Goal: Information Seeking & Learning: Learn about a topic

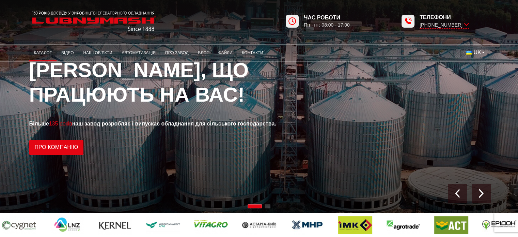
click at [45, 51] on link "Каталог" at bounding box center [42, 52] width 27 height 13
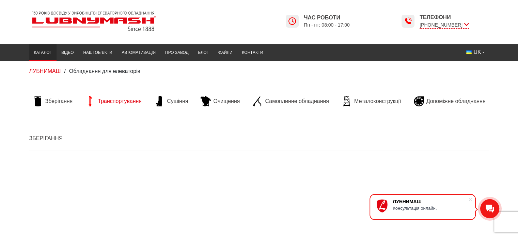
click at [123, 101] on span "Транспортування" at bounding box center [120, 100] width 44 height 7
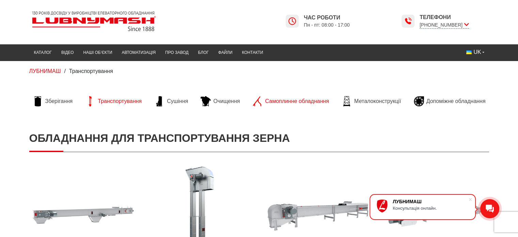
click at [294, 100] on span "Самоплинне обладнання" at bounding box center [297, 100] width 64 height 7
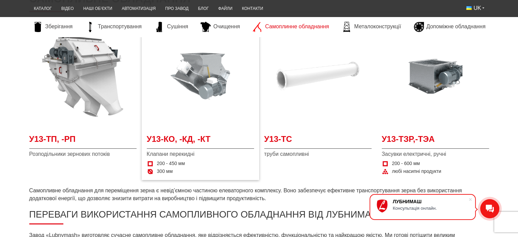
scroll to position [102, 0]
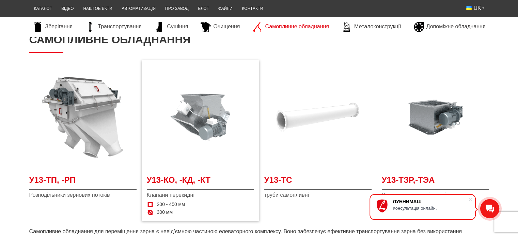
click at [196, 120] on img at bounding box center [200, 116] width 107 height 107
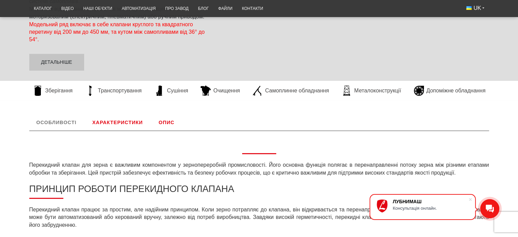
scroll to position [176, 0]
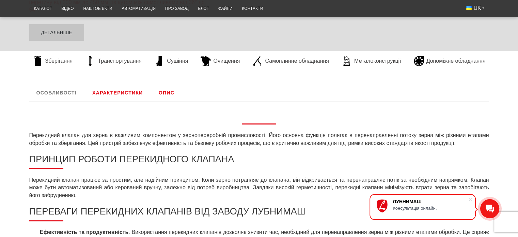
click at [163, 91] on link "Опис" at bounding box center [166, 92] width 30 height 16
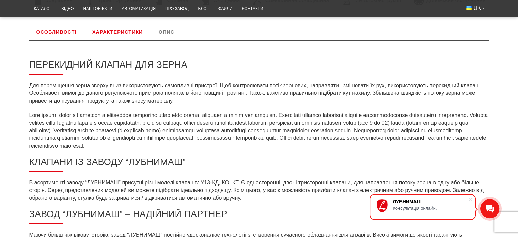
click at [168, 32] on link "Опис" at bounding box center [166, 32] width 30 height 16
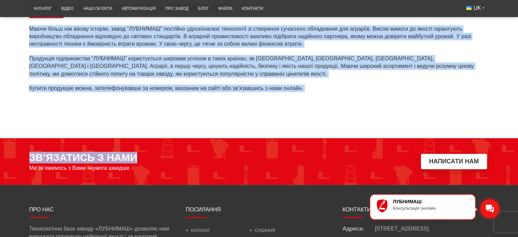
drag, startPoint x: 30, startPoint y: 180, endPoint x: 231, endPoint y: 179, distance: 201.1
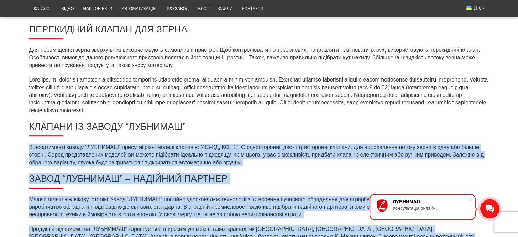
scroll to position [238, 0]
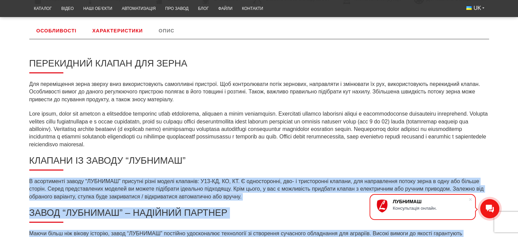
click at [152, 170] on div "Перекидний клапан для зерна Для переміщення зерна зверху вниз використовують са…" at bounding box center [258, 171] width 459 height 264
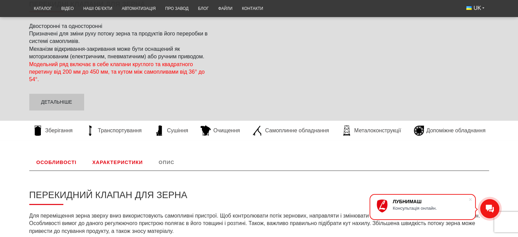
scroll to position [101, 0]
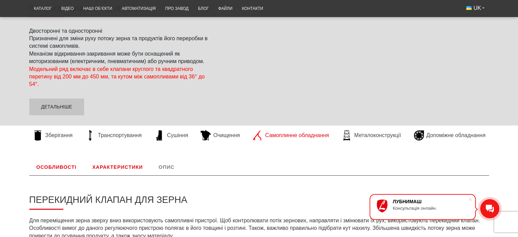
click at [279, 135] on span "Самоплинне обладнання" at bounding box center [297, 134] width 64 height 7
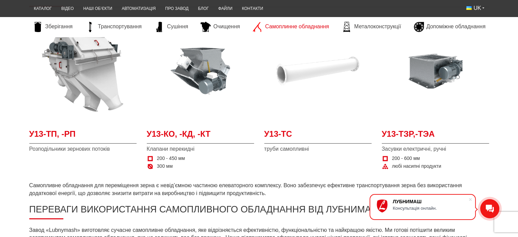
scroll to position [136, 0]
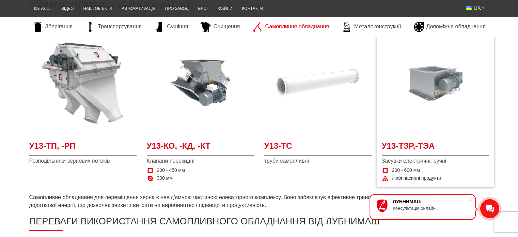
click at [445, 83] on img at bounding box center [435, 82] width 107 height 107
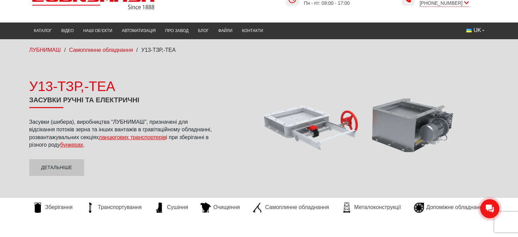
scroll to position [34, 0]
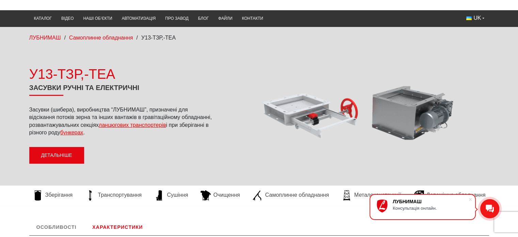
click at [64, 152] on link "Детальніше" at bounding box center [56, 155] width 55 height 17
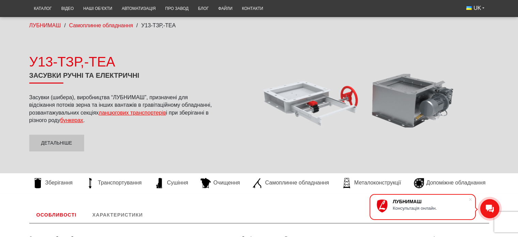
scroll to position [58, 0]
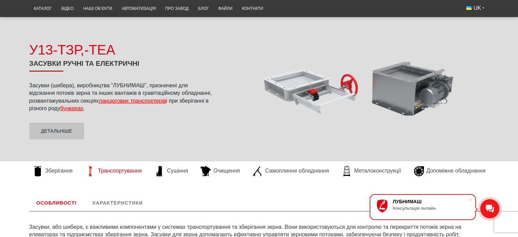
click at [115, 166] on link "Транспортування" at bounding box center [113, 171] width 63 height 10
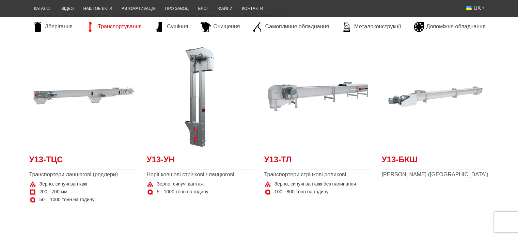
scroll to position [136, 0]
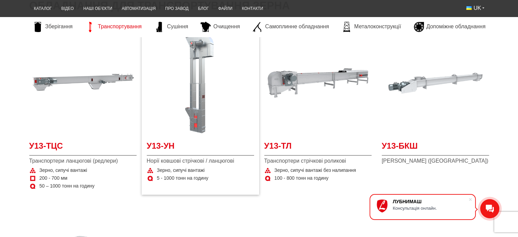
click at [191, 135] on img at bounding box center [200, 82] width 107 height 107
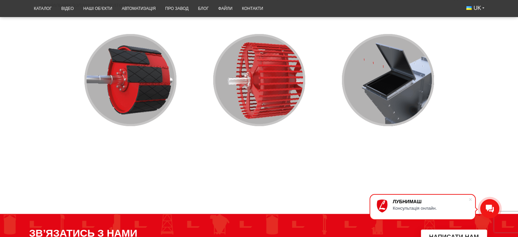
scroll to position [545, 0]
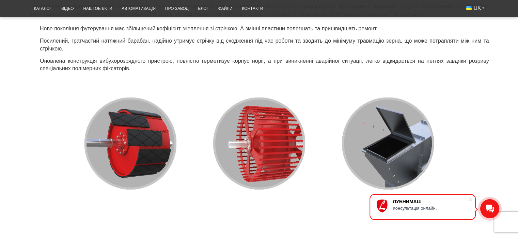
click at [269, 129] on img at bounding box center [258, 143] width 459 height 132
